Goal: Task Accomplishment & Management: Manage account settings

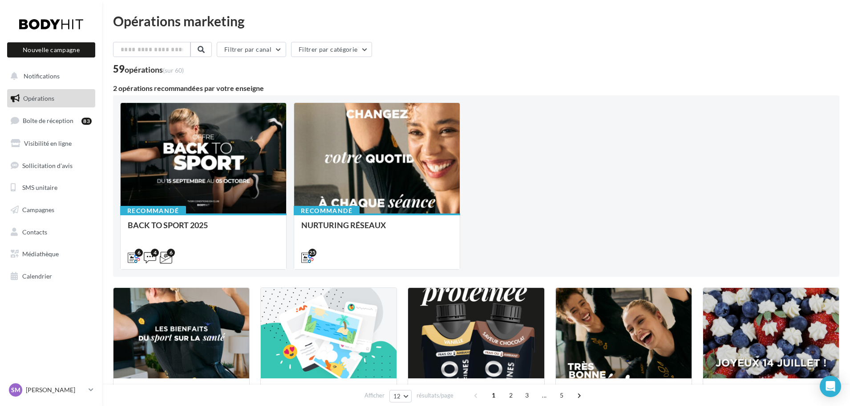
click at [558, 163] on div "Recommandé BACK TO SPORT 2025 6 4 6 Recommandé NURTURING RÉSEAUX 25" at bounding box center [476, 185] width 712 height 167
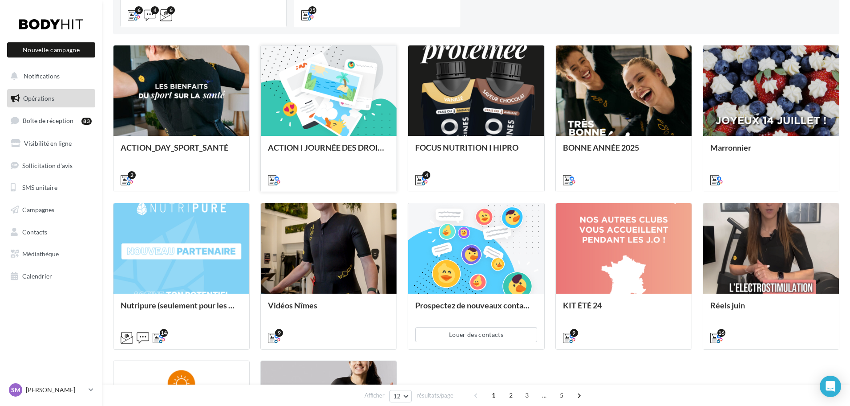
scroll to position [195, 0]
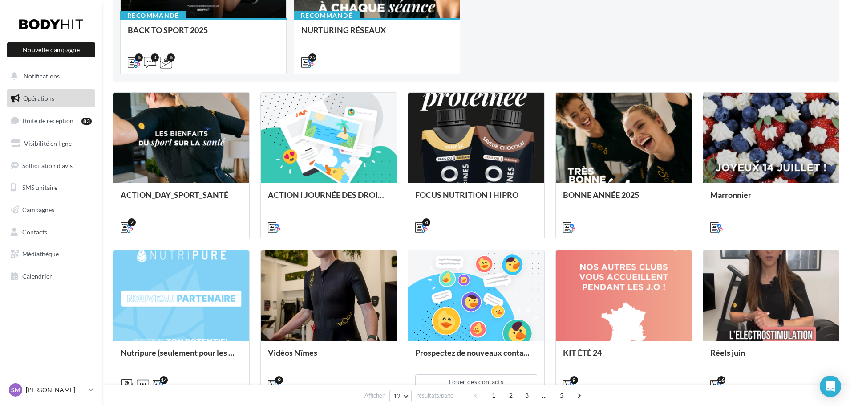
click at [87, 389] on link "SM Sophie MARCHEIX gestion.rennes-montparnasse@bodyhit.fr" at bounding box center [51, 389] width 88 height 17
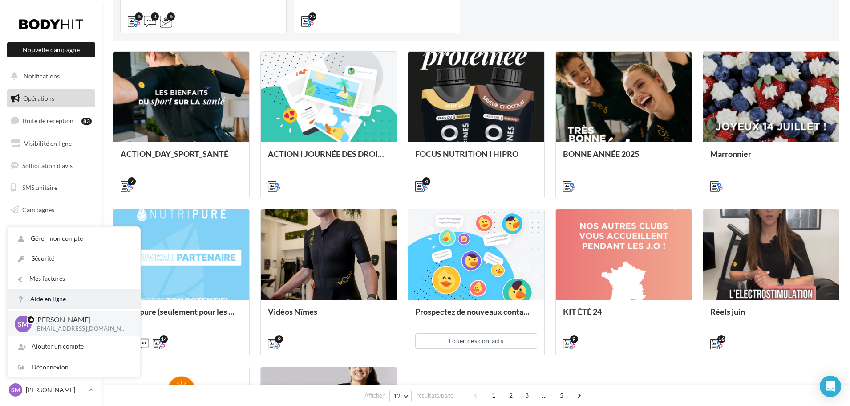
scroll to position [239, 0]
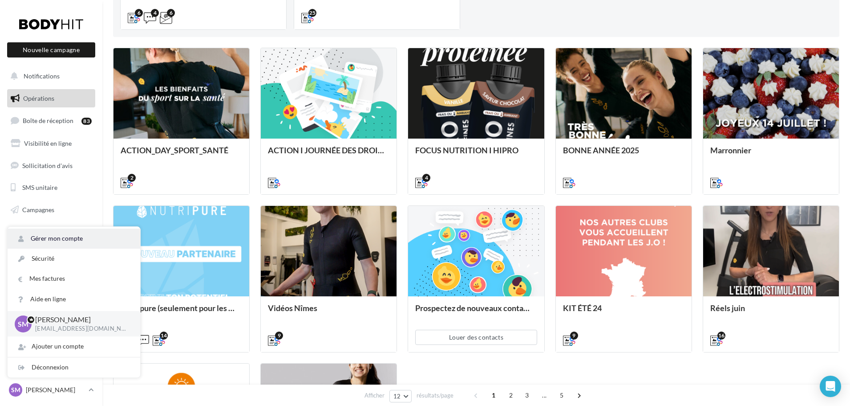
click at [65, 234] on link "Gérer mon compte" at bounding box center [74, 238] width 133 height 20
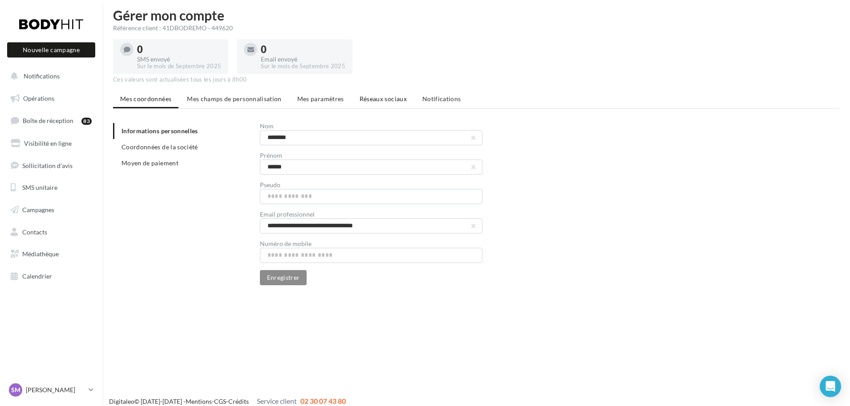
scroll to position [14, 0]
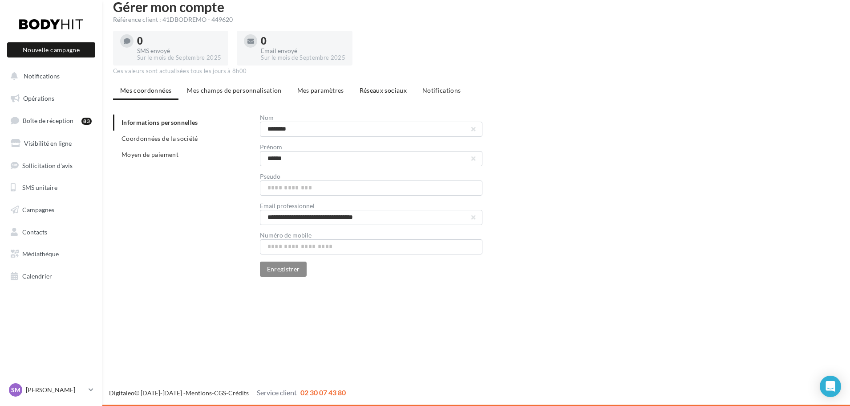
click at [372, 88] on span "Réseaux sociaux" at bounding box center [383, 90] width 47 height 8
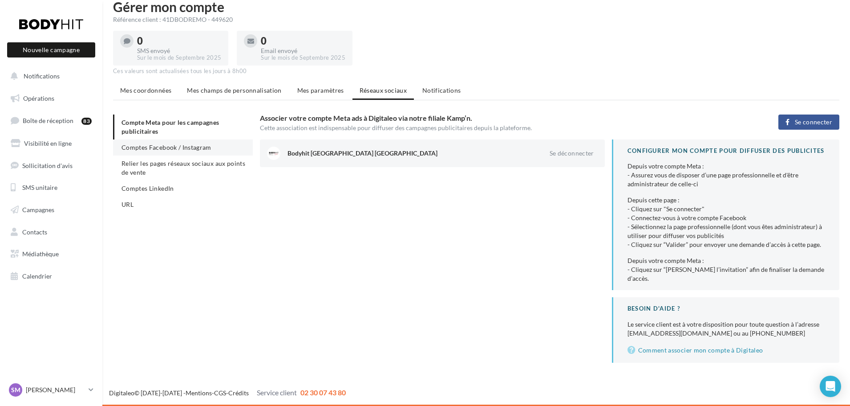
click at [162, 146] on span "Comptes Facebook / Instagram" at bounding box center [167, 147] width 90 height 8
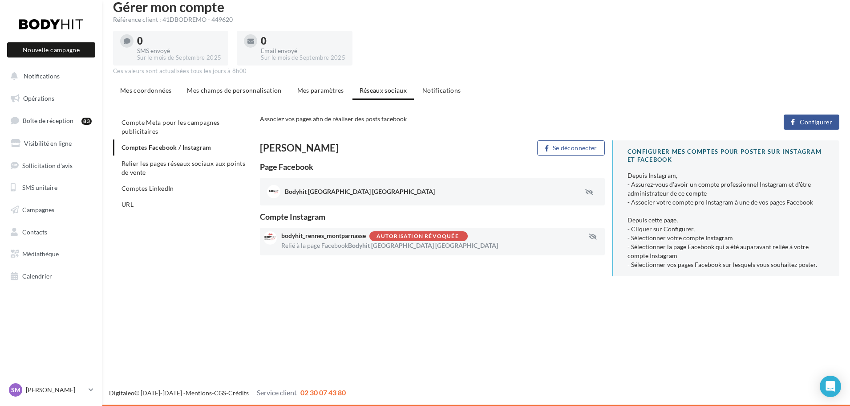
click at [811, 123] on span "Configurer" at bounding box center [816, 121] width 32 height 7
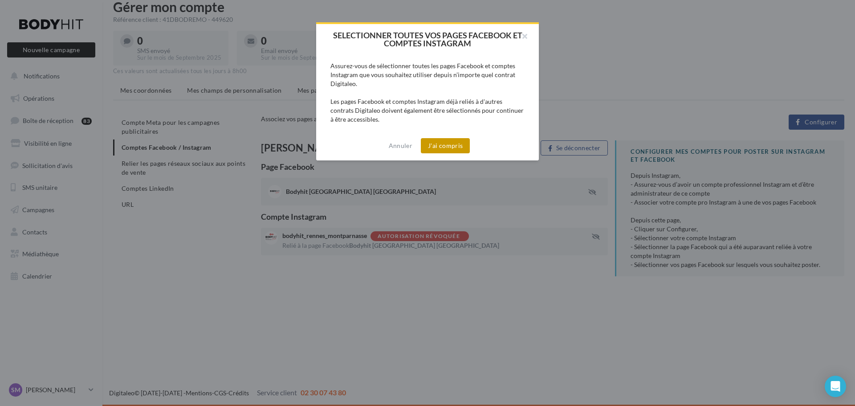
click at [446, 141] on button "J'ai compris" at bounding box center [445, 145] width 49 height 15
